Goal: Navigation & Orientation: Find specific page/section

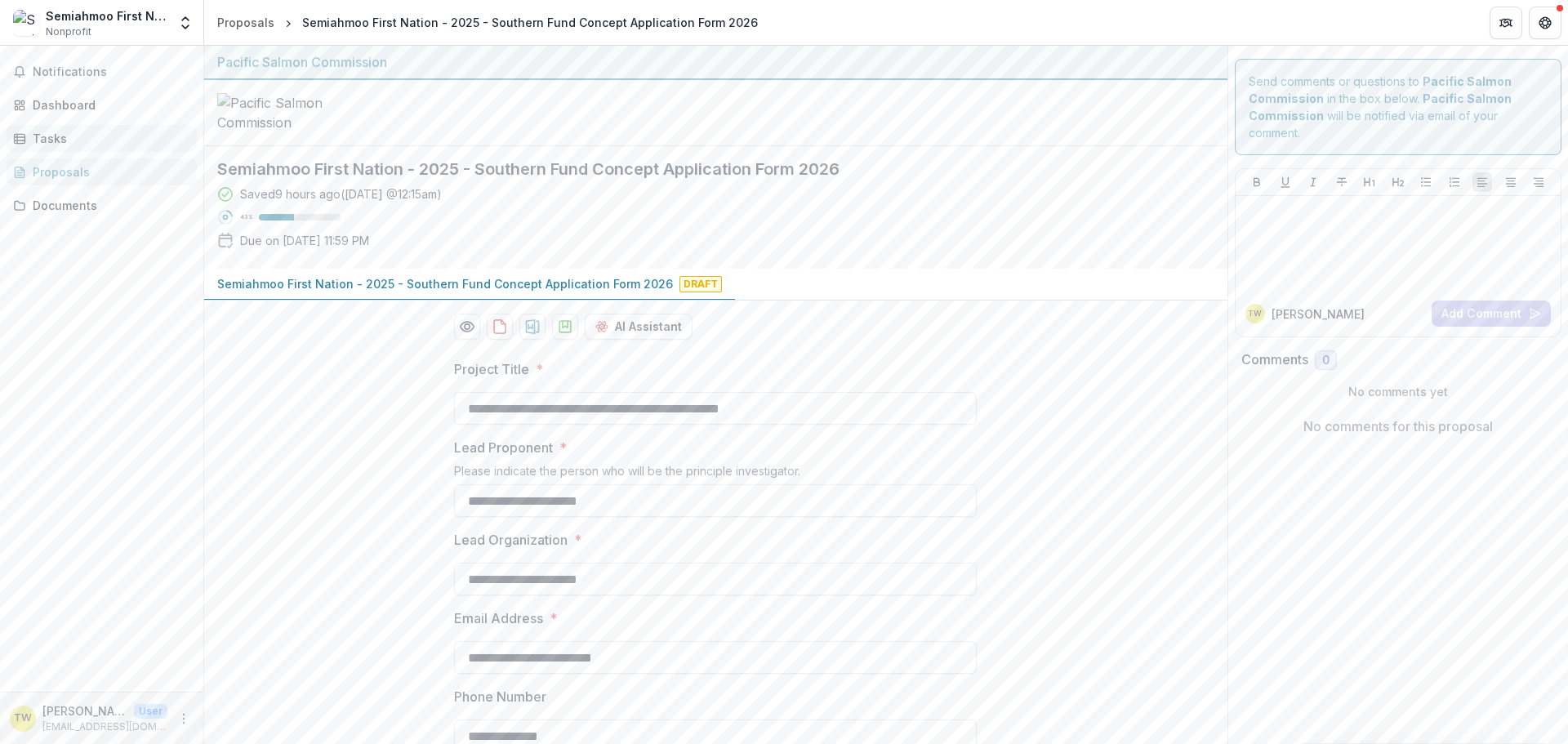
click at [76, 139] on div "Tasks" at bounding box center [108, 138] width 151 height 17
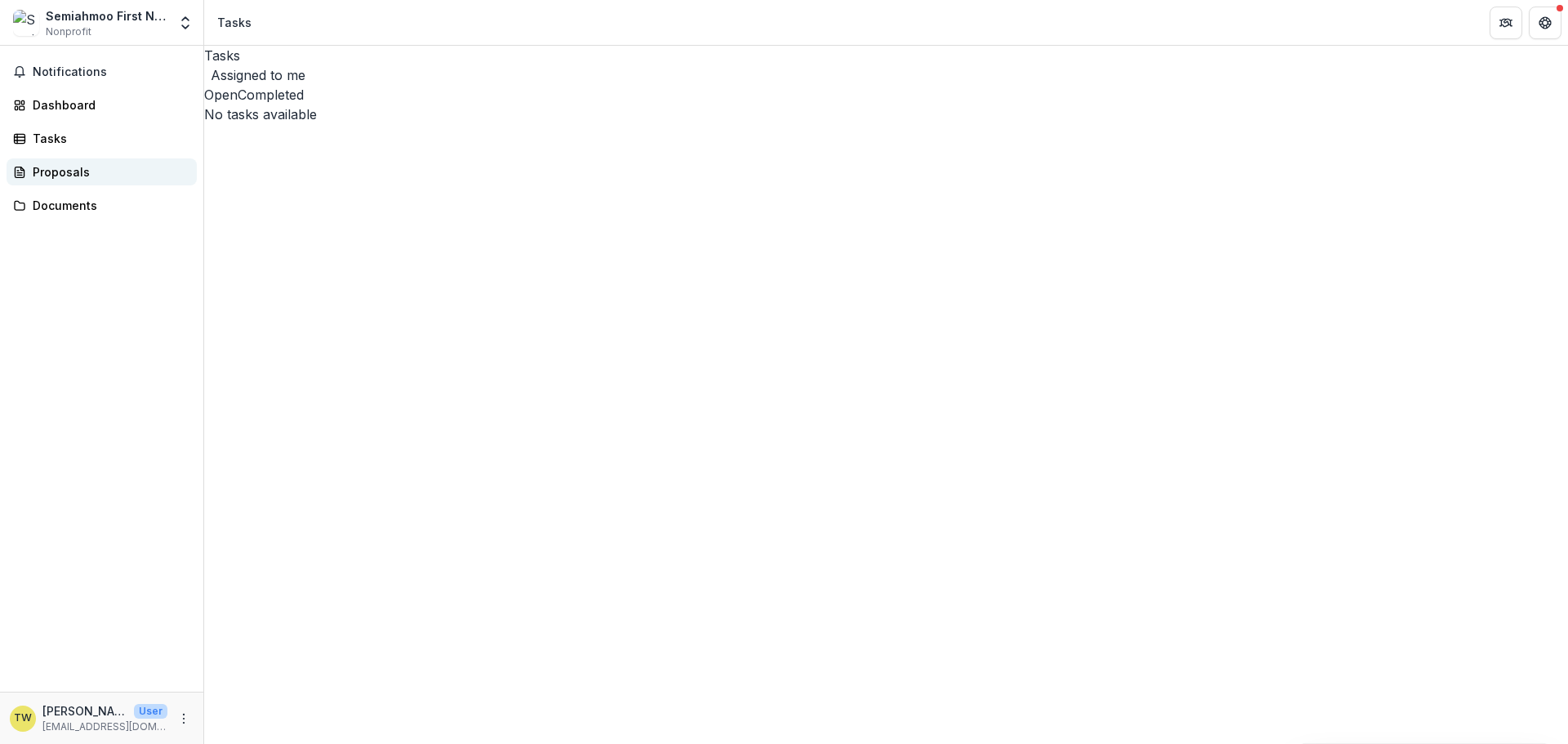
click at [76, 177] on div "Proposals" at bounding box center [108, 172] width 151 height 17
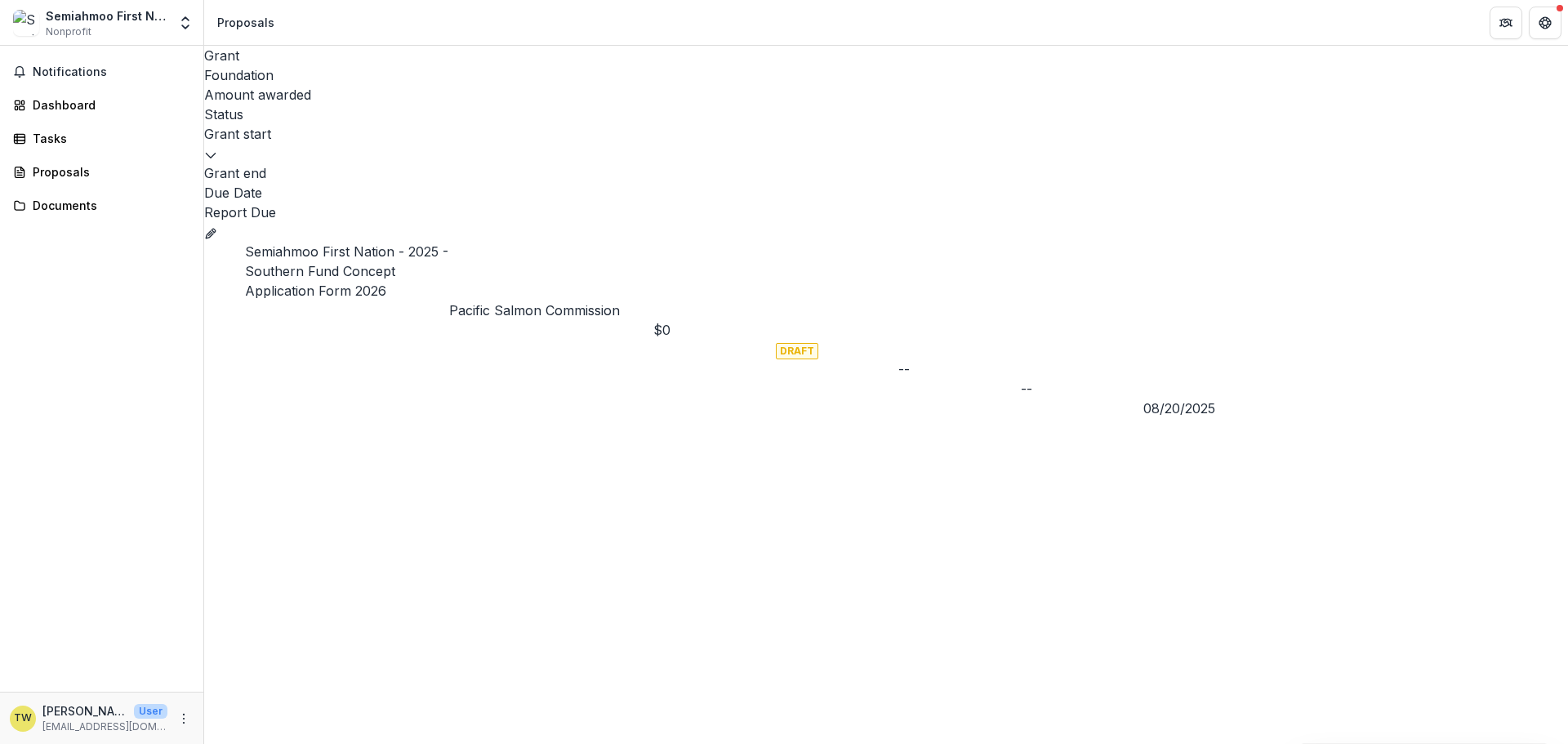
click at [217, 227] on icon "Grant 791dad60-0d7a-4f30-ba2b-ecf74f8f1667" at bounding box center [211, 233] width 13 height 13
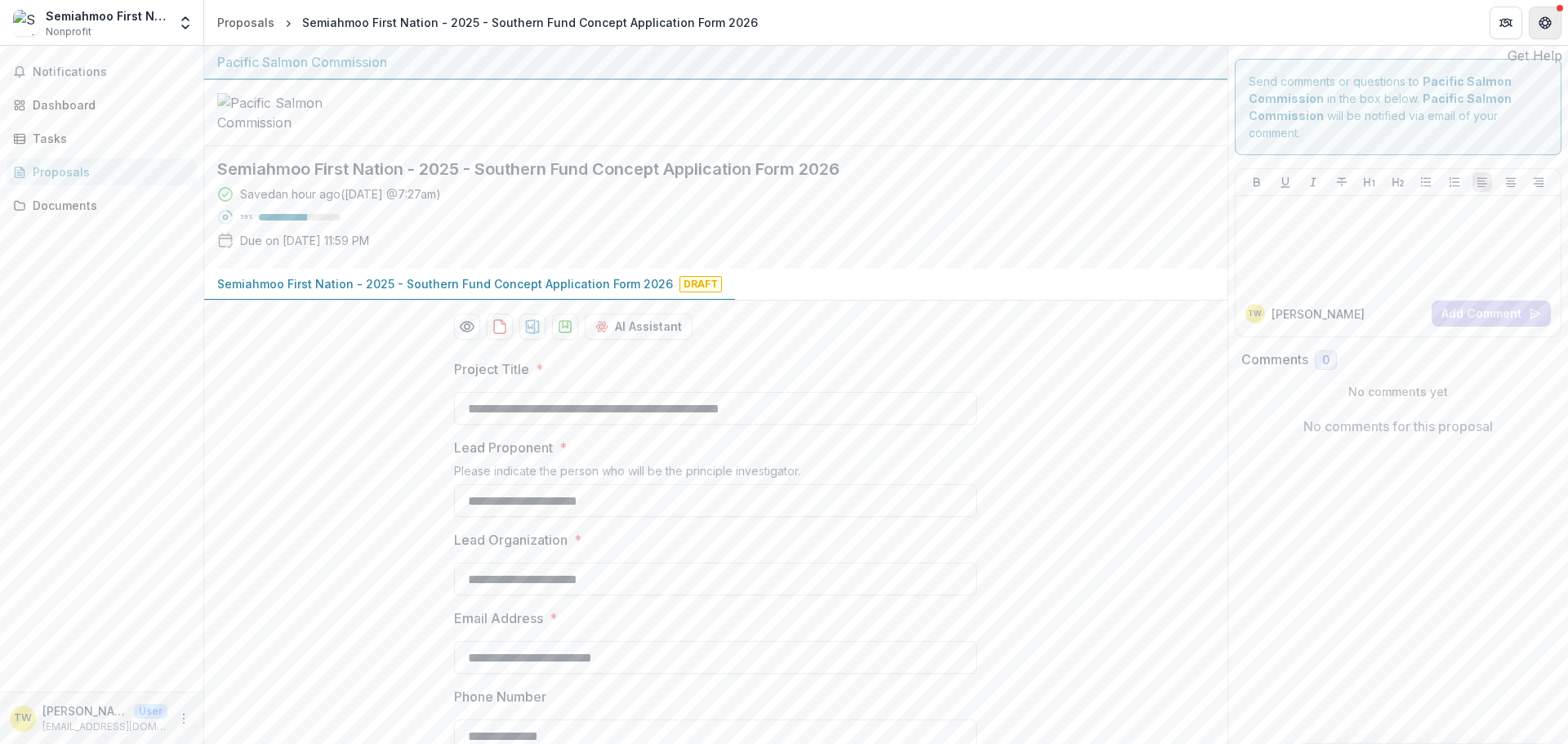
click at [1541, 27] on icon "Get Help" at bounding box center [1545, 22] width 13 height 13
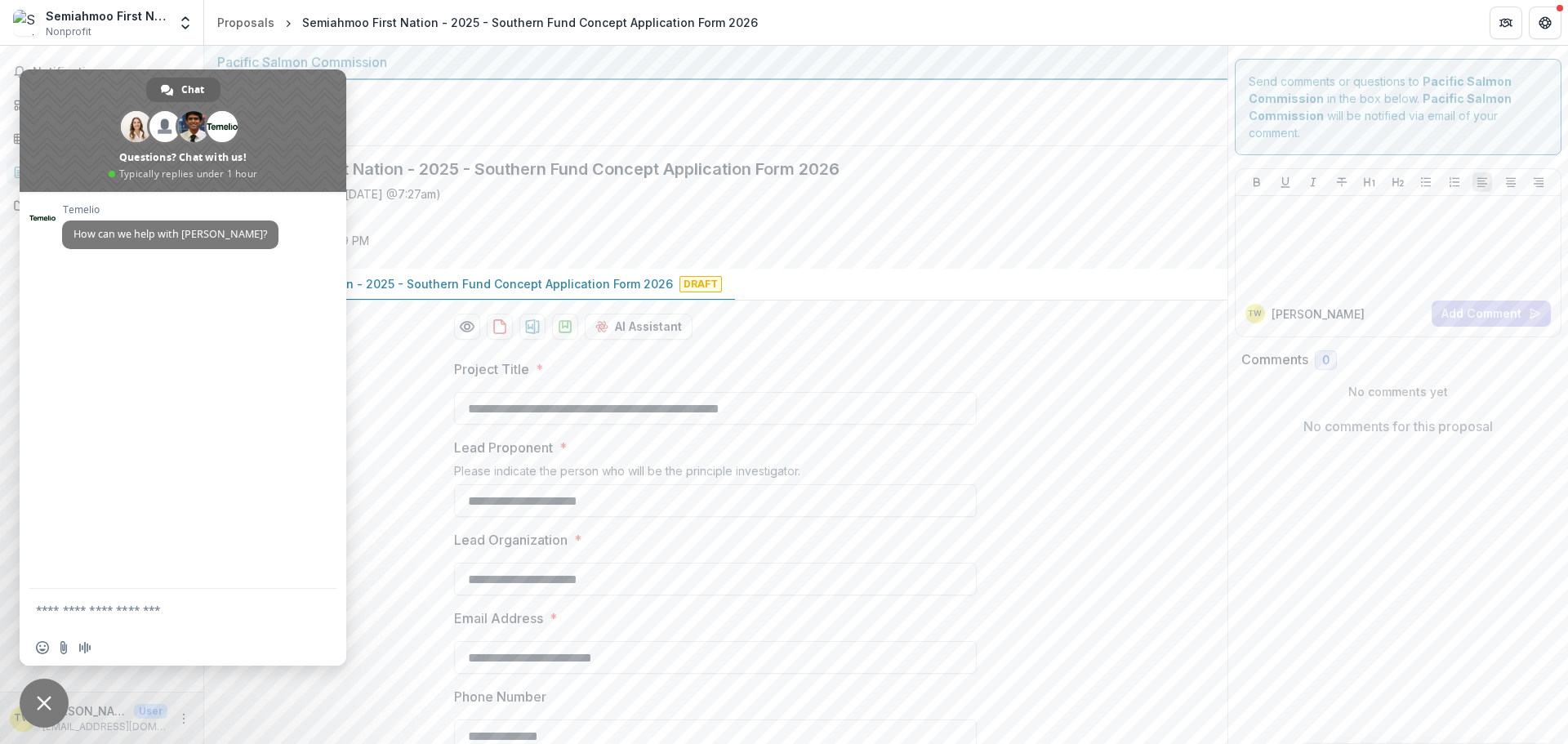
click at [577, 138] on div at bounding box center [715, 113] width 1023 height 67
click at [1538, 25] on icon "Get Help" at bounding box center [1545, 22] width 13 height 13
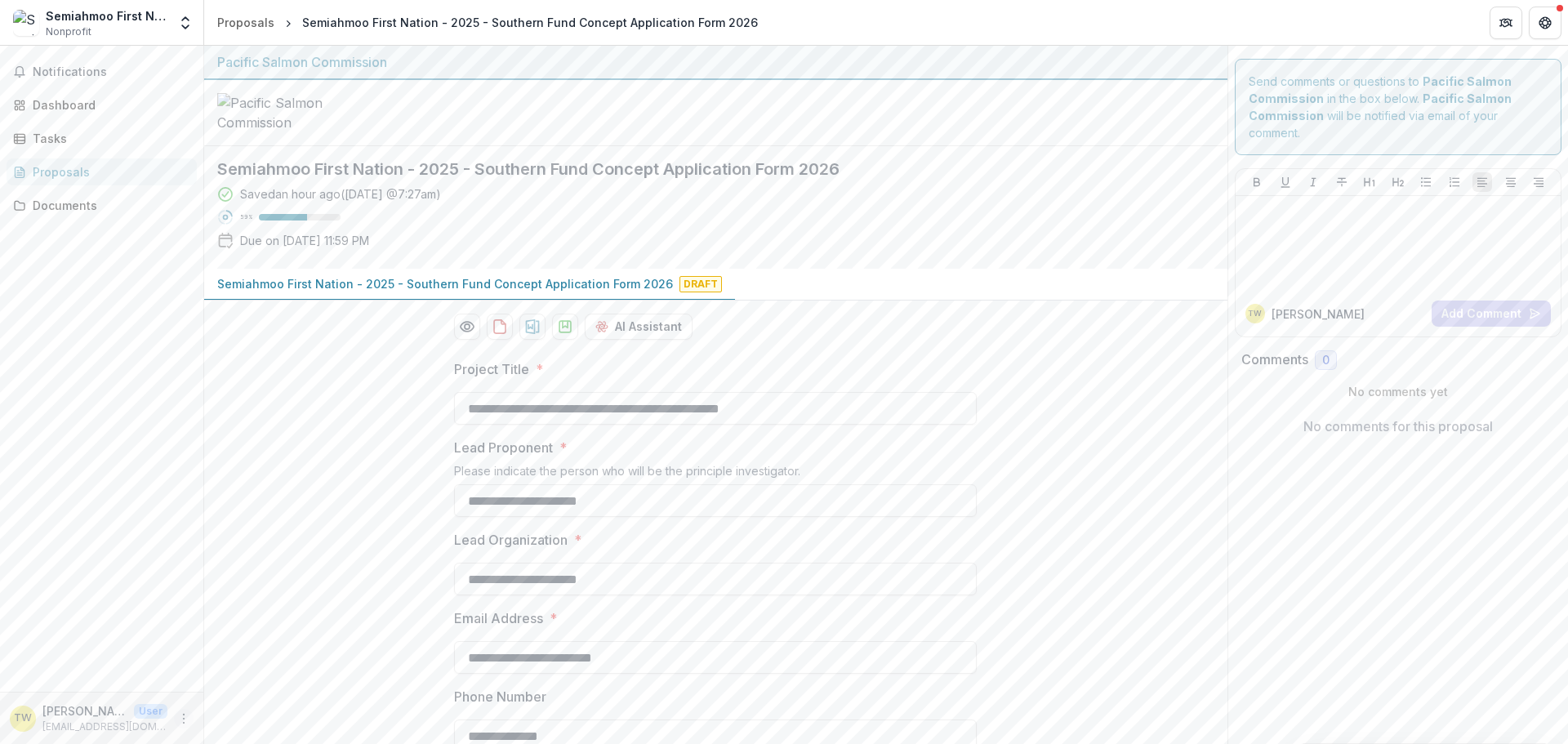
click at [183, 728] on button "More" at bounding box center [184, 719] width 20 height 20
click at [256, 710] on button "Logout" at bounding box center [291, 711] width 175 height 27
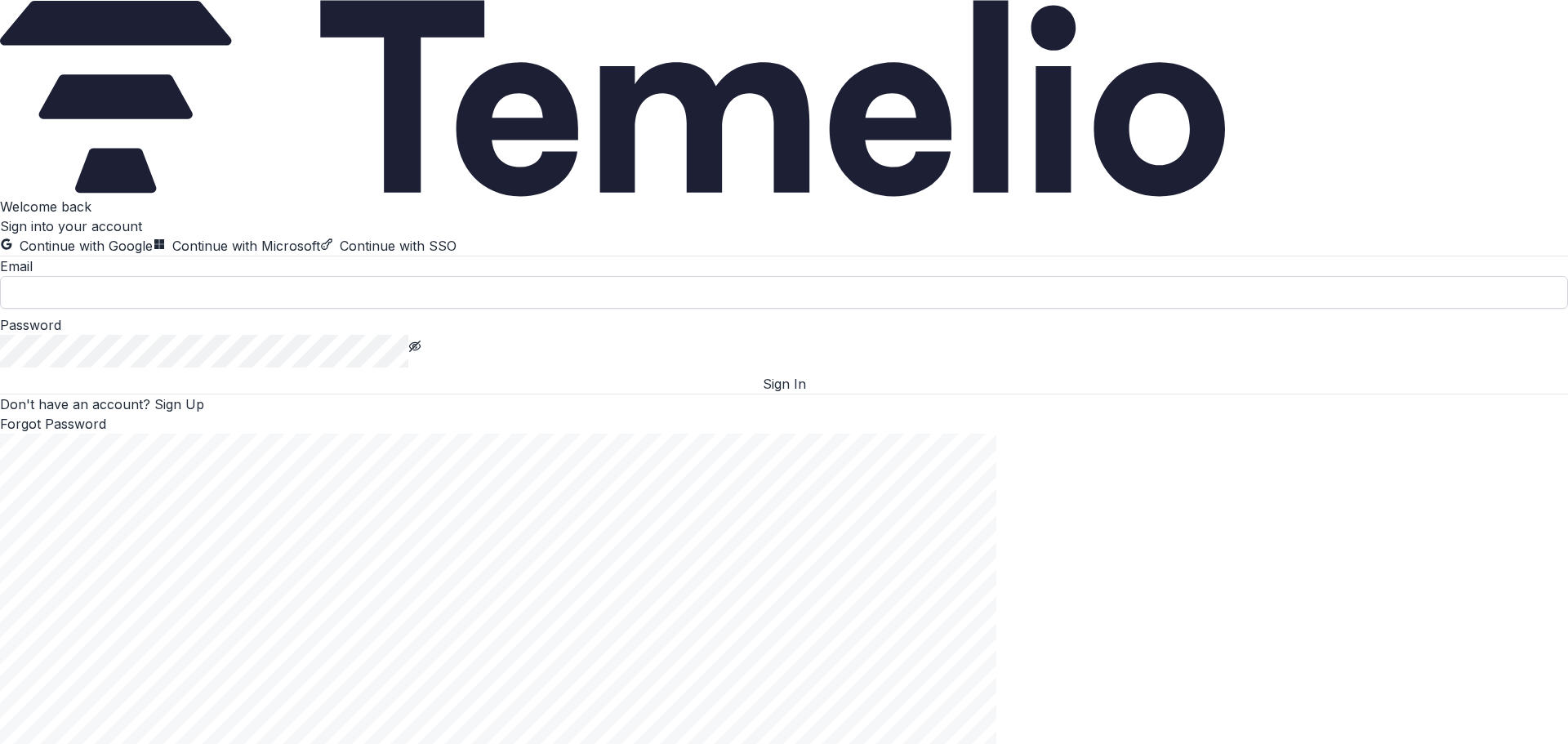
click at [224, 309] on input at bounding box center [784, 292] width 1568 height 32
click at [357, 309] on input at bounding box center [784, 292] width 1568 height 32
type input "**********"
click at [284, 394] on button "Sign In" at bounding box center [784, 384] width 1568 height 20
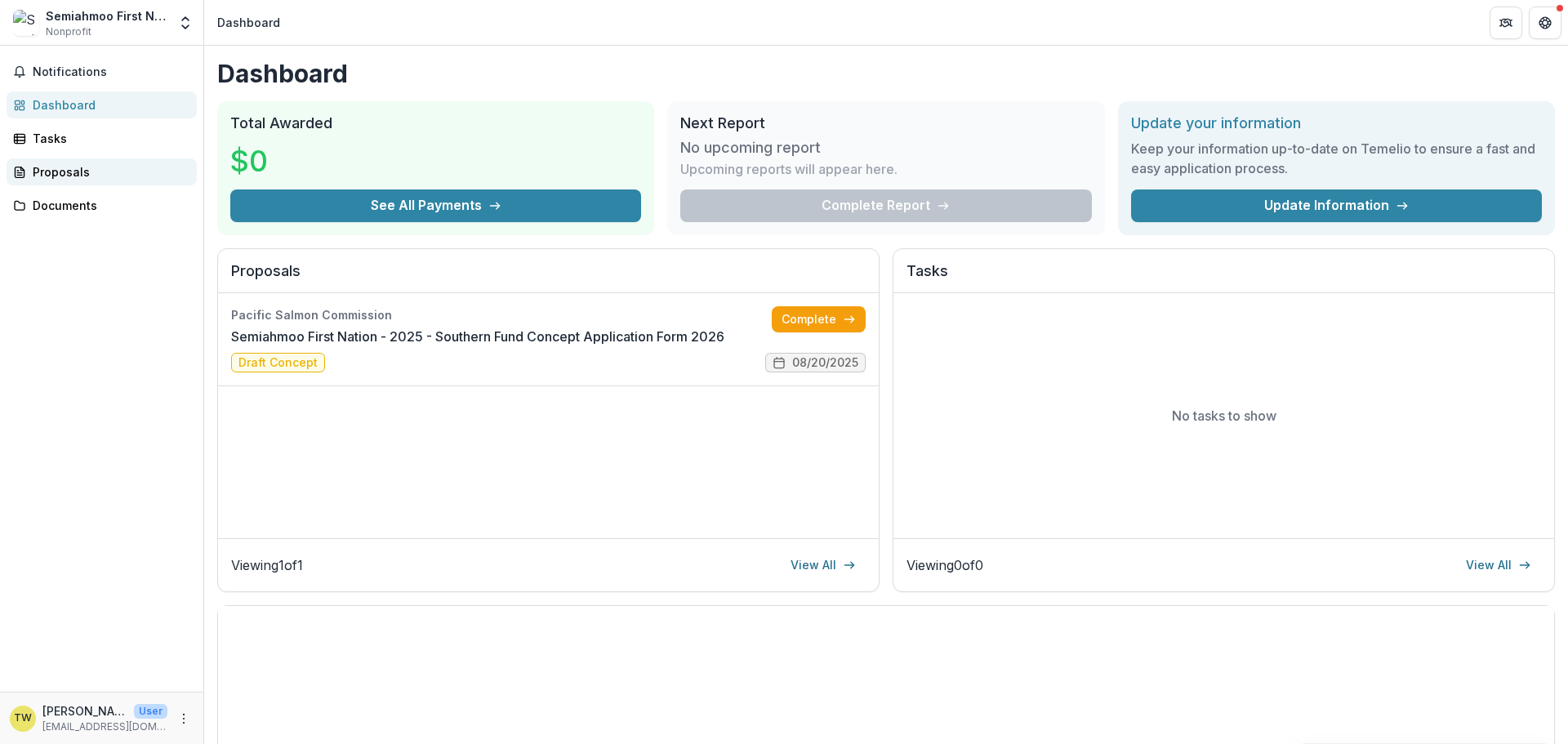
click at [47, 178] on div "Proposals" at bounding box center [108, 172] width 151 height 17
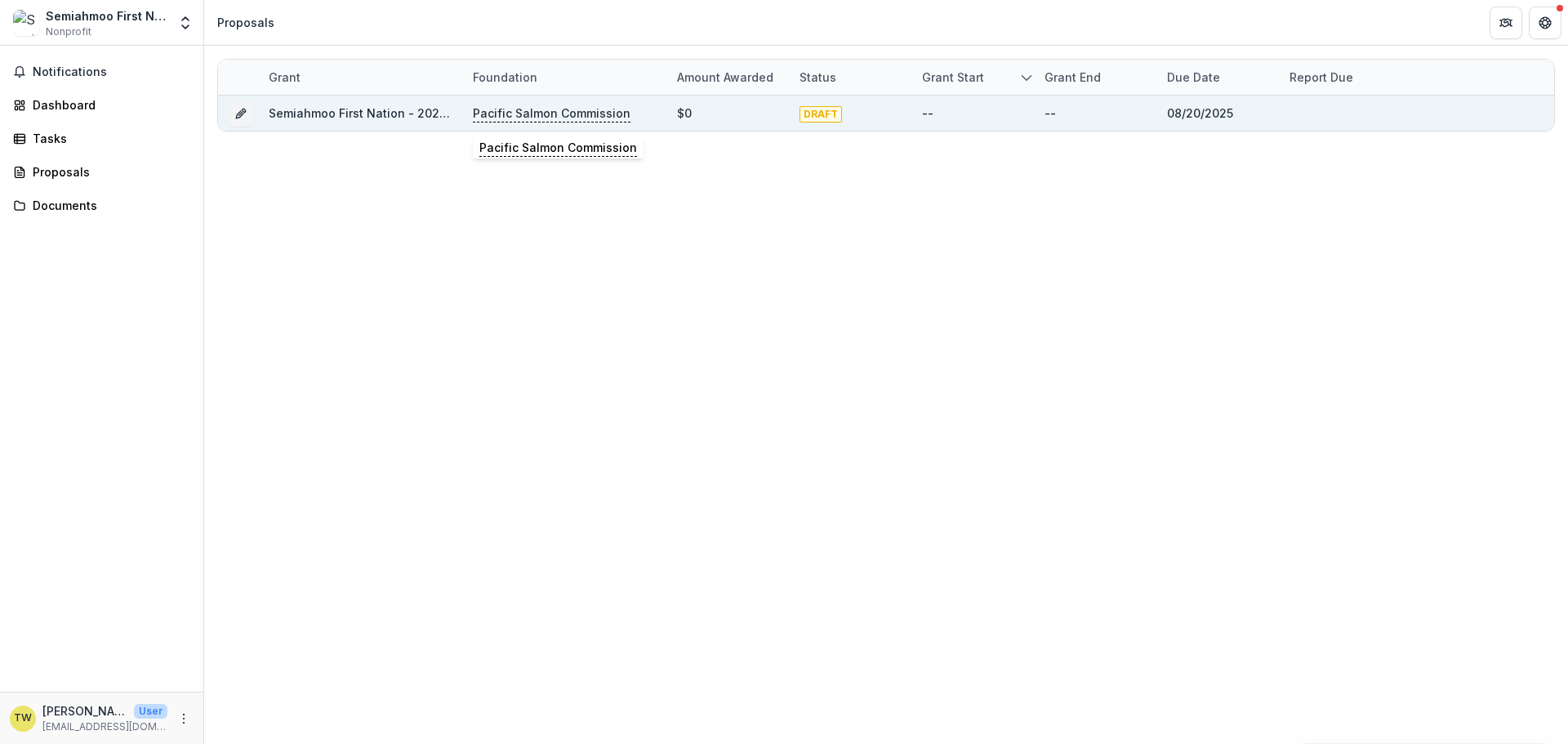
click at [527, 121] on p "Pacific Salmon Commission" at bounding box center [551, 113] width 157 height 18
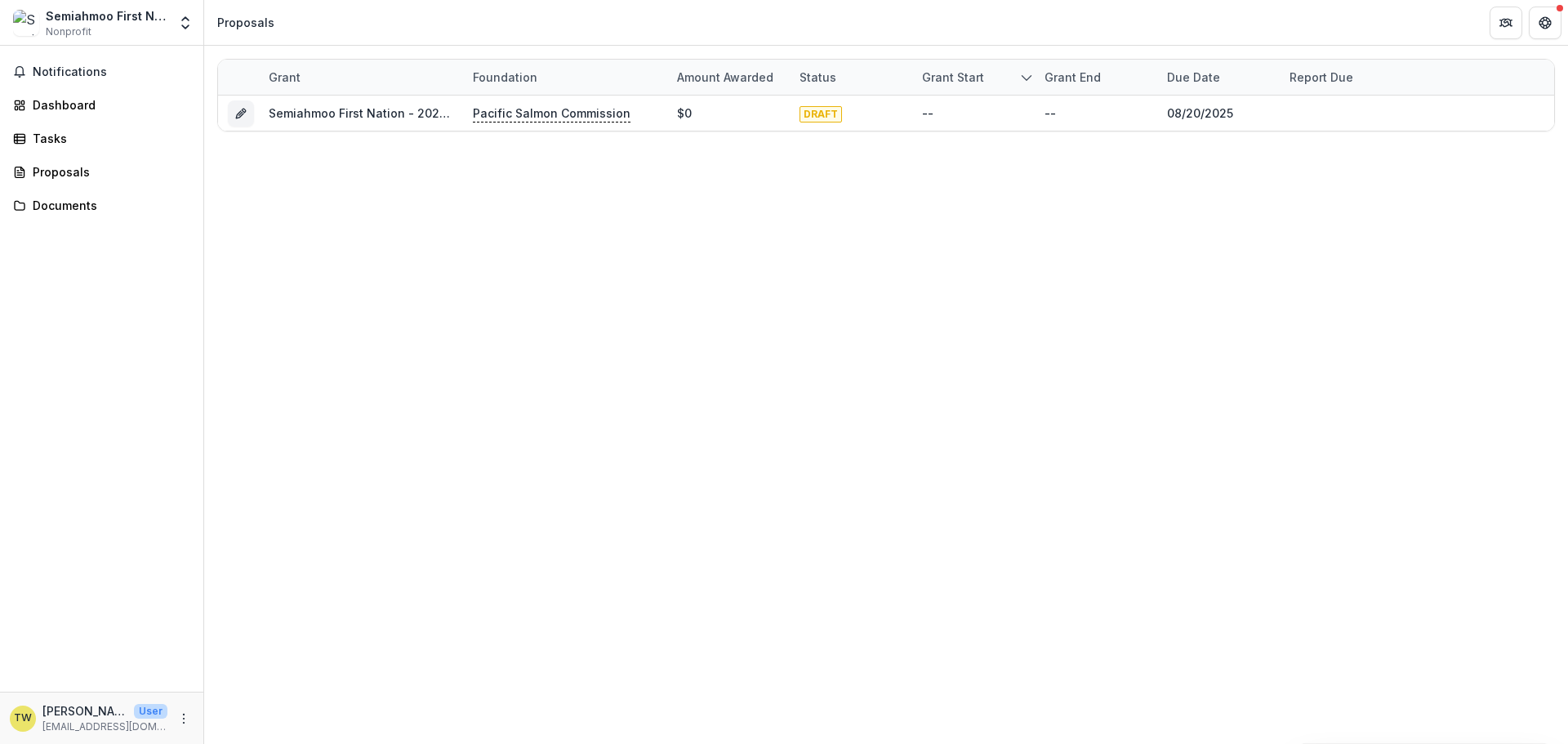
click at [533, 252] on div "Grant Foundation Amount awarded Status Grant start Grant end Due Date Report Du…" at bounding box center [886, 395] width 1364 height 698
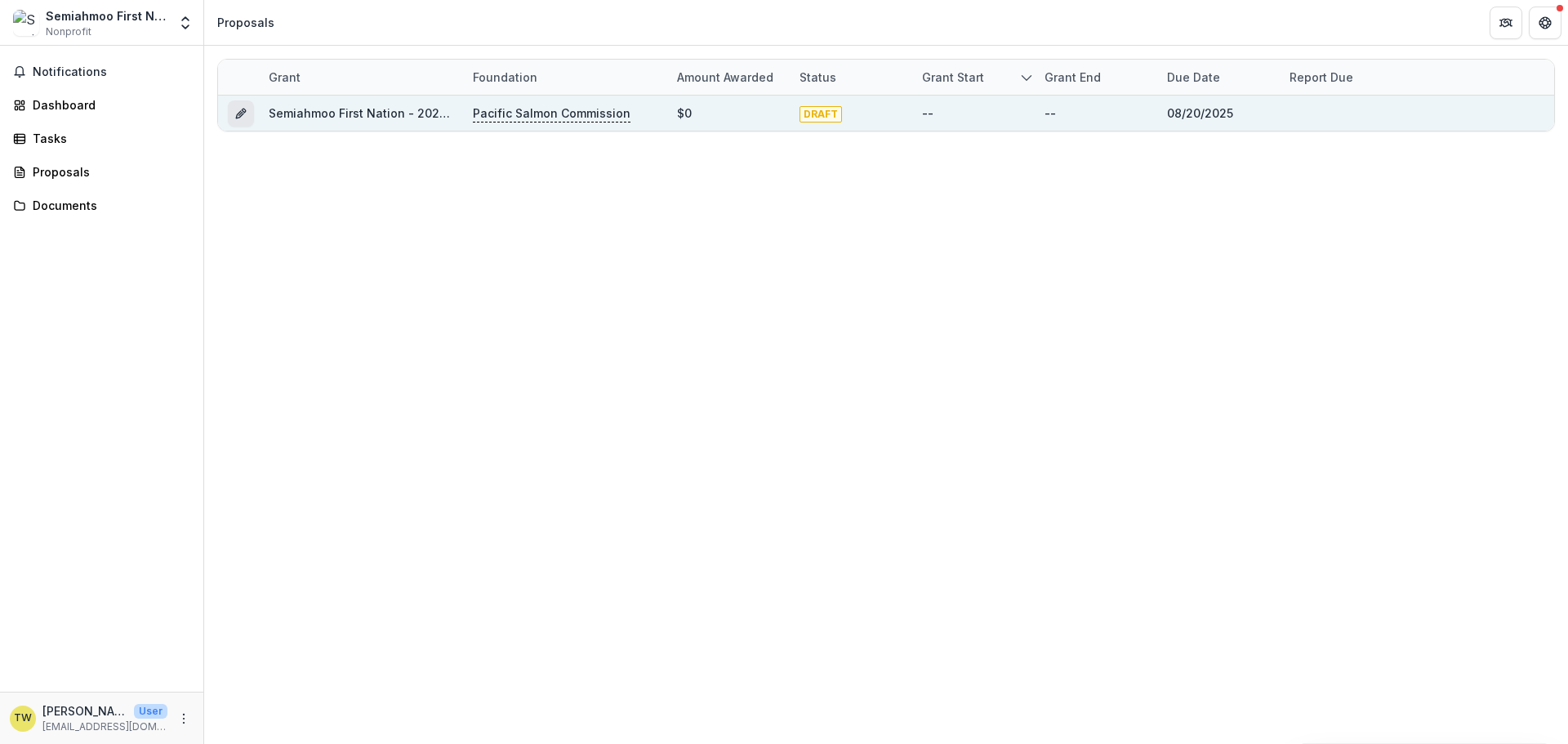
click at [241, 112] on icon "Grant 791dad60-0d7a-4f30-ba2b-ecf74f8f1667" at bounding box center [241, 113] width 13 height 13
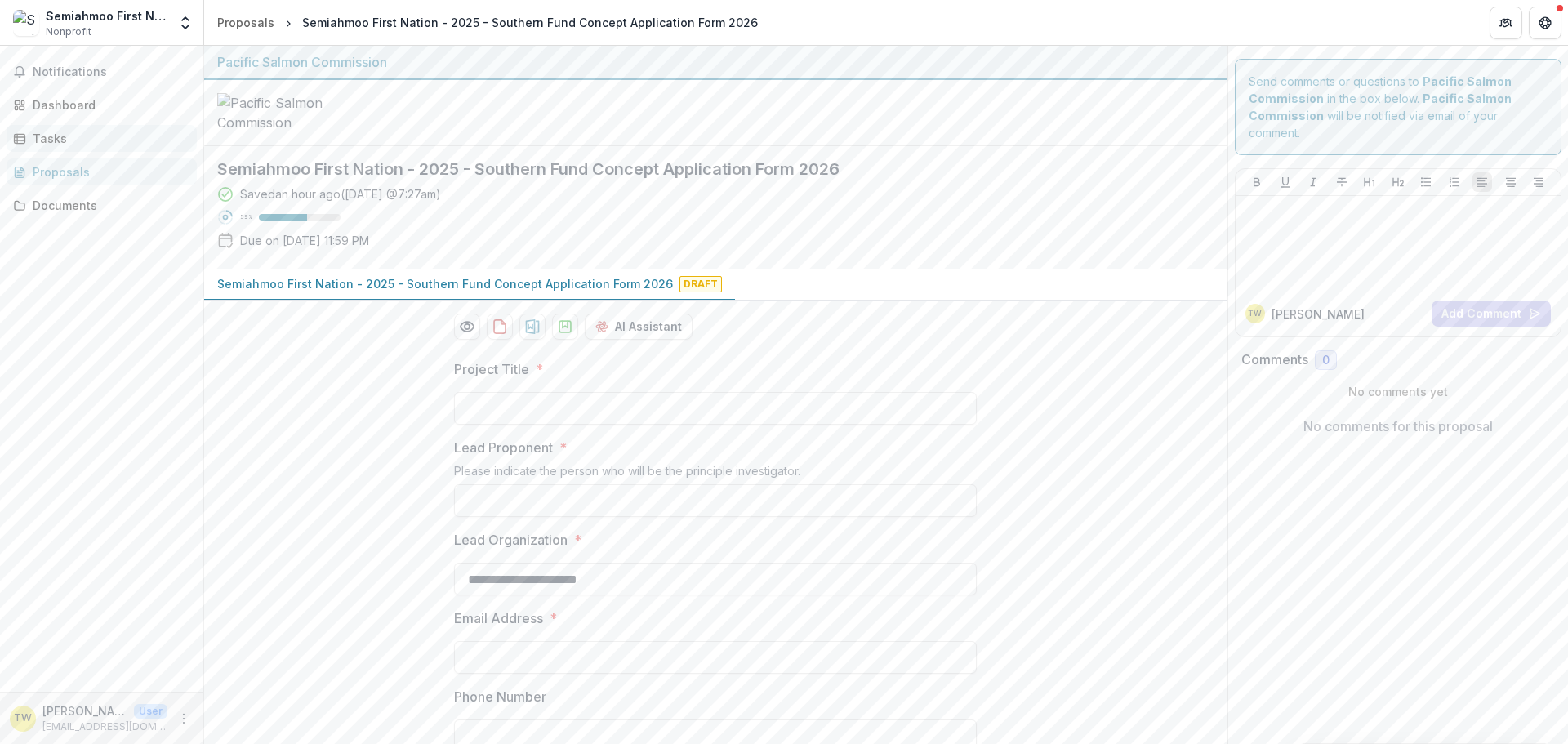
click at [78, 148] on link "Tasks" at bounding box center [101, 139] width 190 height 27
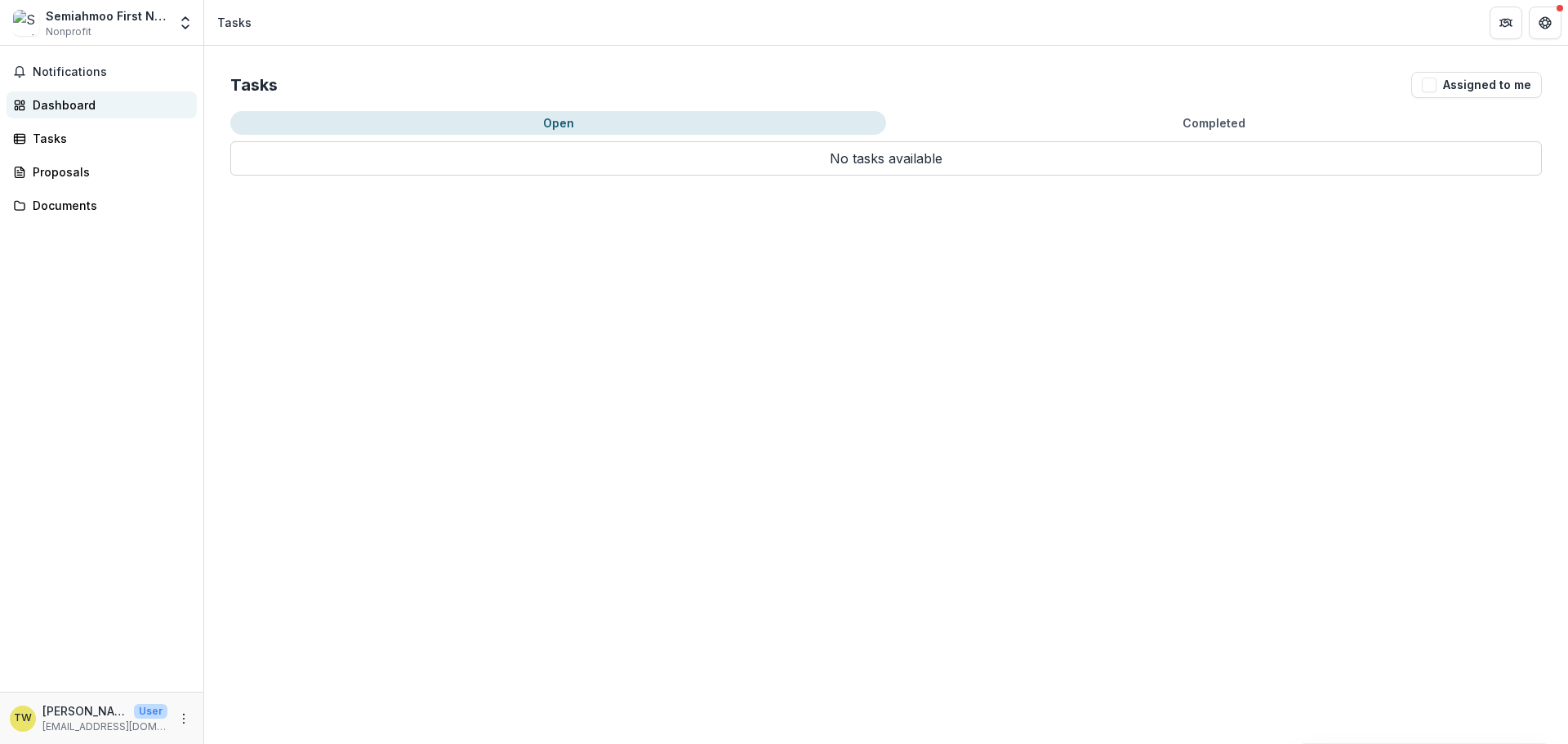
click at [85, 112] on div "Dashboard" at bounding box center [108, 104] width 151 height 17
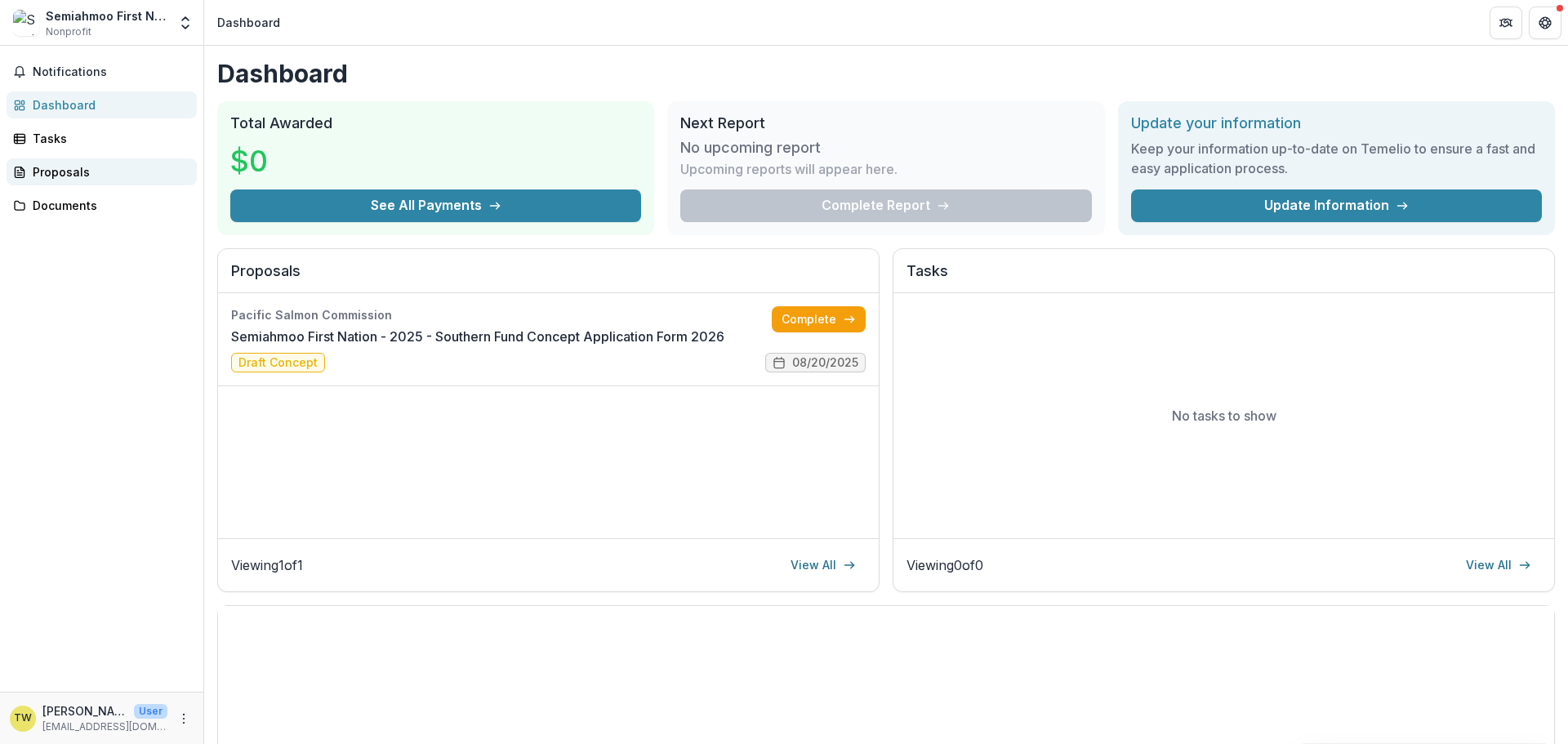
click at [67, 166] on div "Proposals" at bounding box center [108, 172] width 151 height 17
